Goal: Navigation & Orientation: Find specific page/section

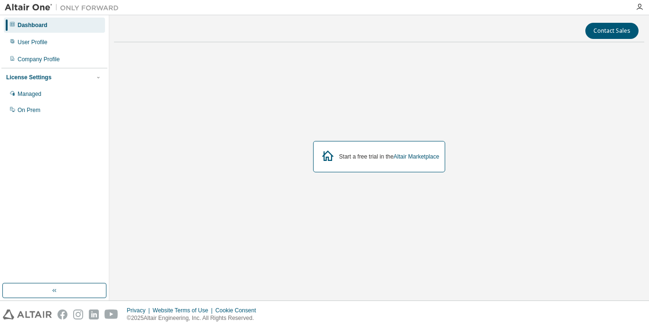
click at [389, 151] on div "Start a free trial in the Altair Marketplace" at bounding box center [379, 156] width 132 height 31
click at [52, 39] on div "User Profile" at bounding box center [54, 42] width 101 height 15
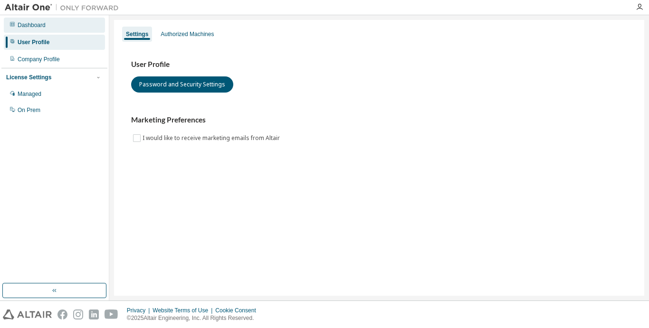
click at [57, 18] on div "Dashboard" at bounding box center [54, 25] width 101 height 15
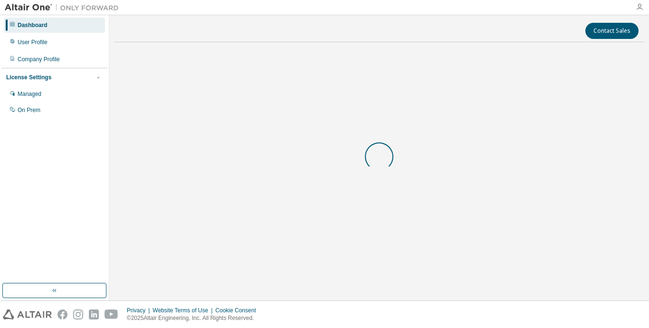
click at [639, 5] on icon "button" at bounding box center [639, 7] width 8 height 8
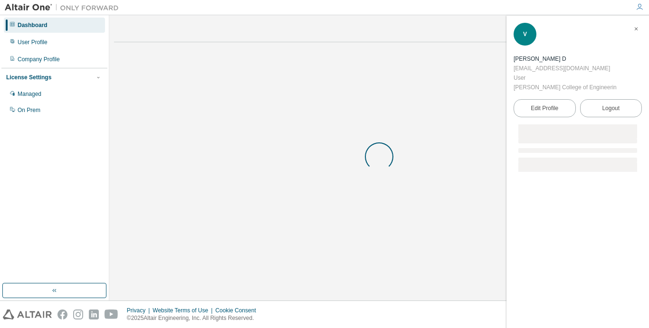
click at [418, 99] on div at bounding box center [379, 156] width 530 height 213
